Goal: Information Seeking & Learning: Learn about a topic

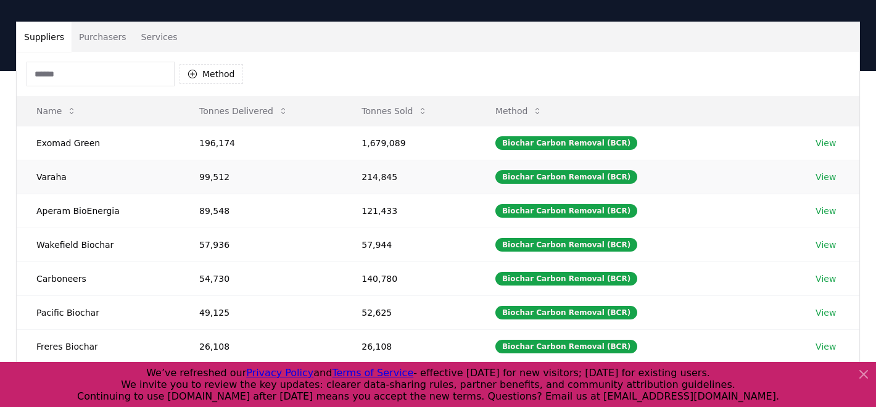
scroll to position [75, 0]
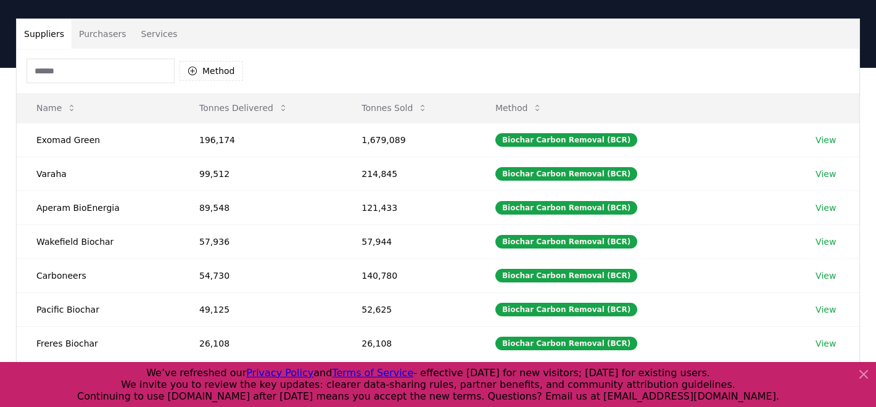
click at [867, 377] on icon at bounding box center [863, 374] width 7 height 7
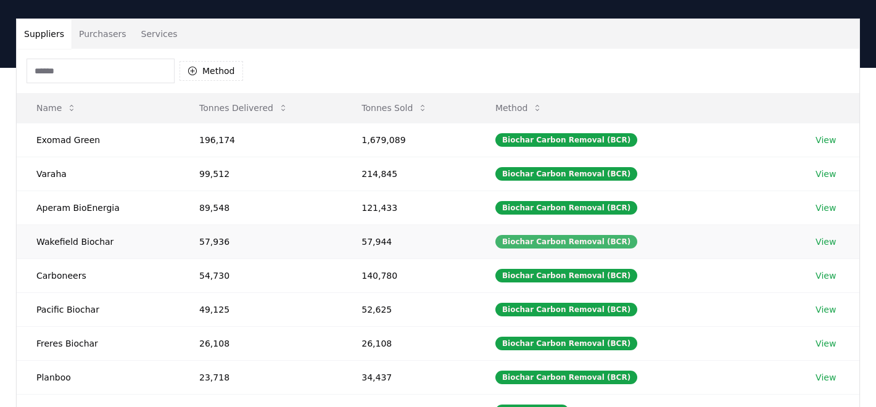
scroll to position [0, 0]
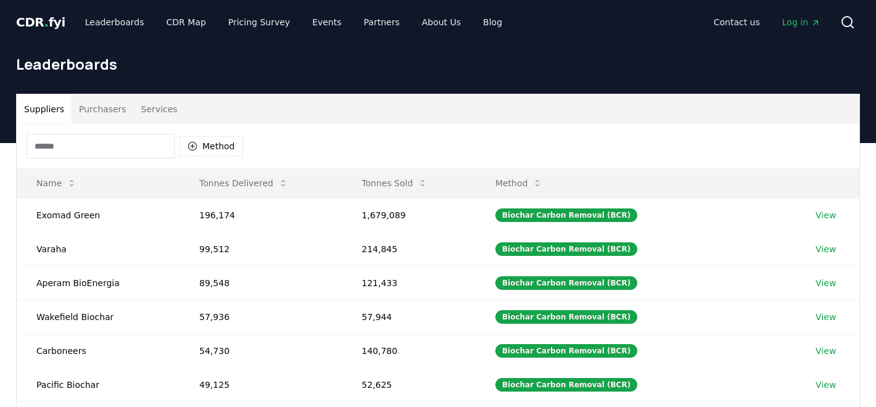
click at [97, 110] on button "Purchasers" at bounding box center [103, 109] width 62 height 30
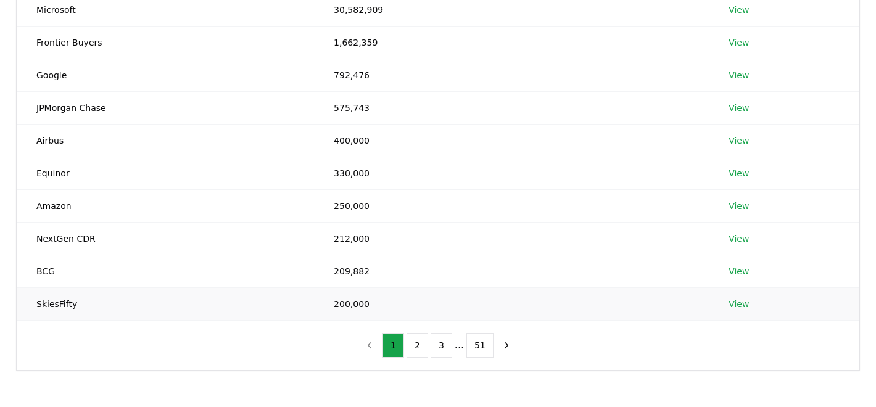
scroll to position [199, 0]
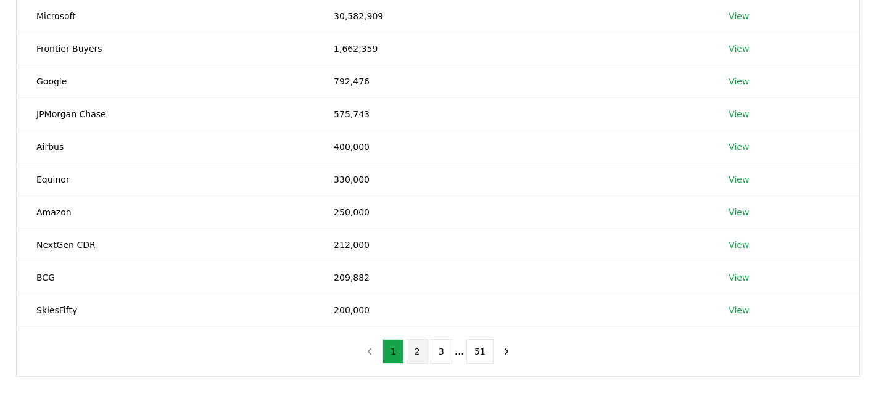
click at [419, 351] on button "2" at bounding box center [418, 351] width 22 height 25
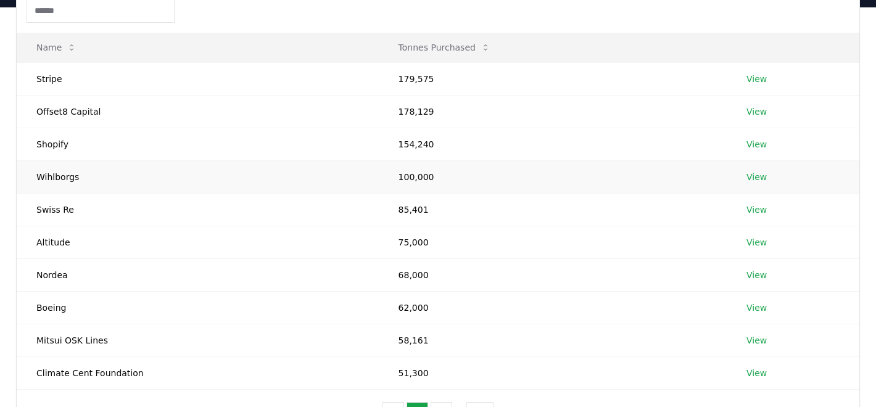
scroll to position [111, 0]
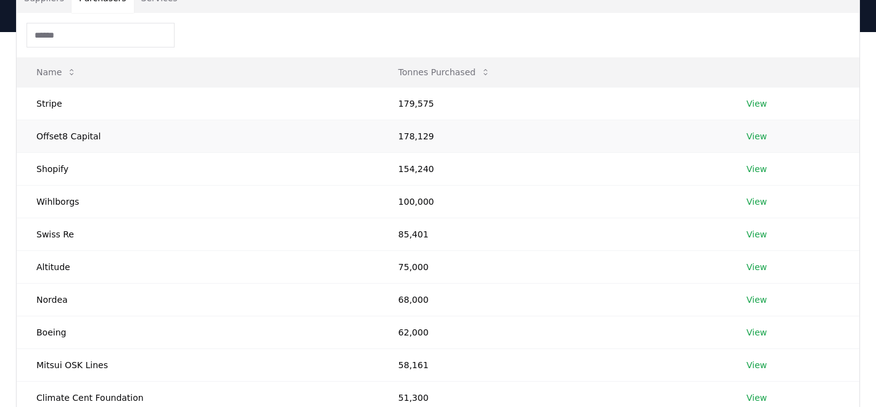
click at [760, 138] on link "View" at bounding box center [757, 136] width 20 height 12
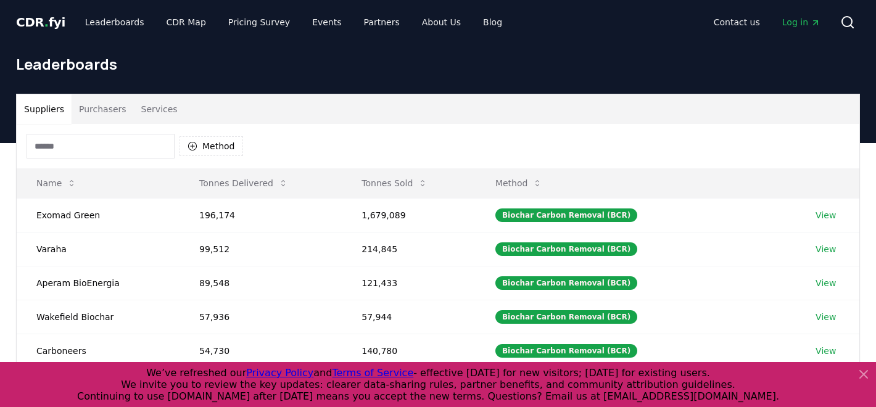
click at [112, 110] on button "Purchasers" at bounding box center [103, 109] width 62 height 30
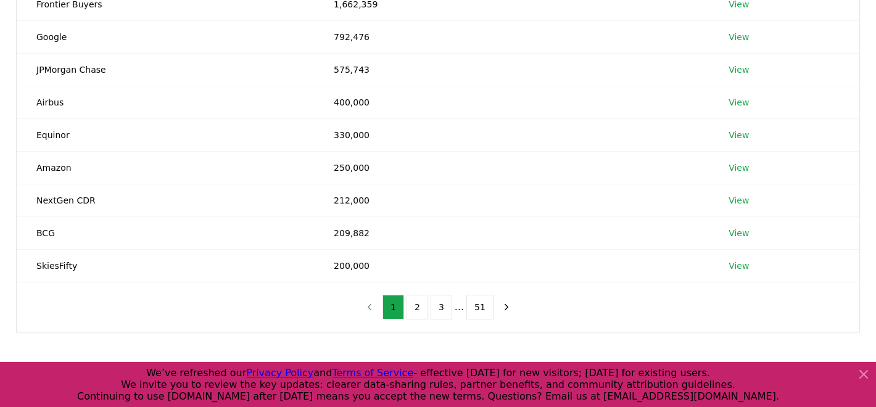
scroll to position [264, 0]
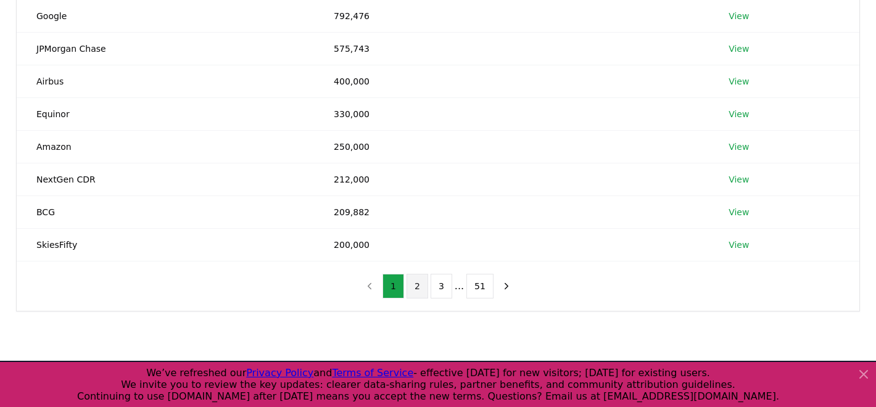
click at [415, 289] on button "2" at bounding box center [418, 286] width 22 height 25
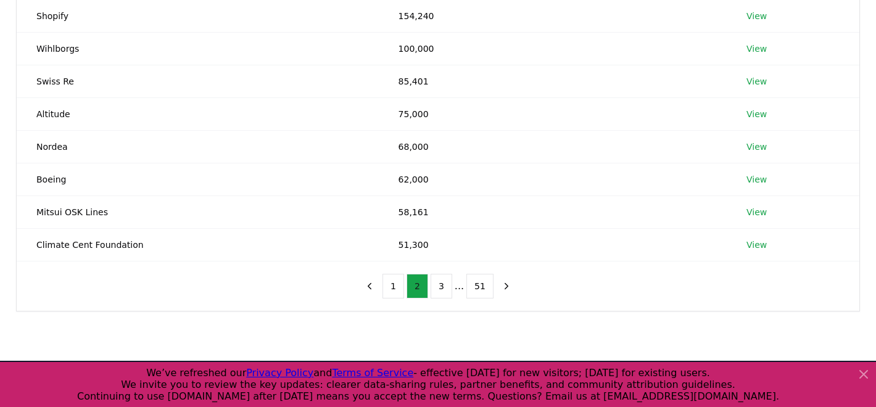
click at [421, 290] on button "2" at bounding box center [418, 286] width 22 height 25
click at [442, 286] on button "3" at bounding box center [442, 286] width 22 height 25
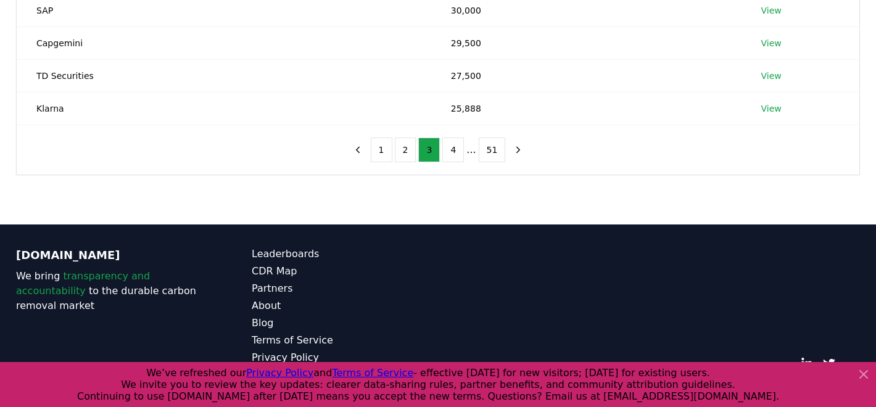
scroll to position [415, 0]
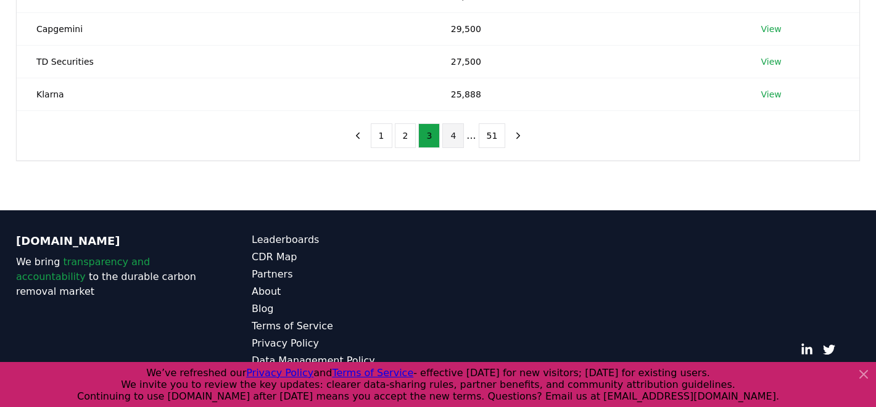
click at [456, 139] on button "4" at bounding box center [454, 135] width 22 height 25
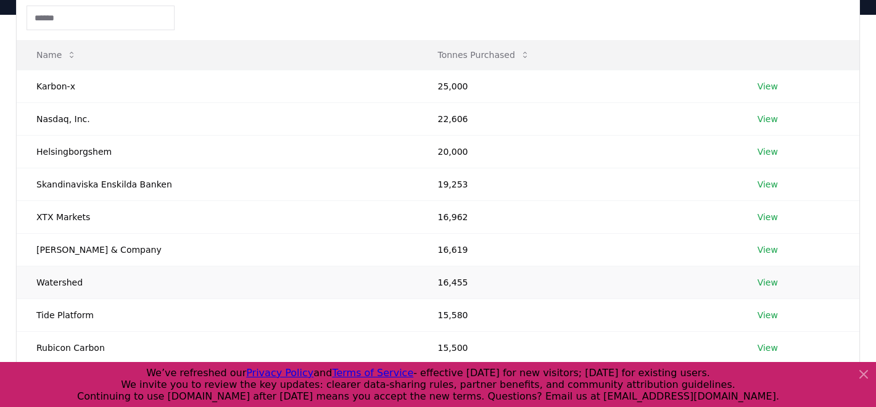
scroll to position [127, 0]
